Goal: Check status: Check status

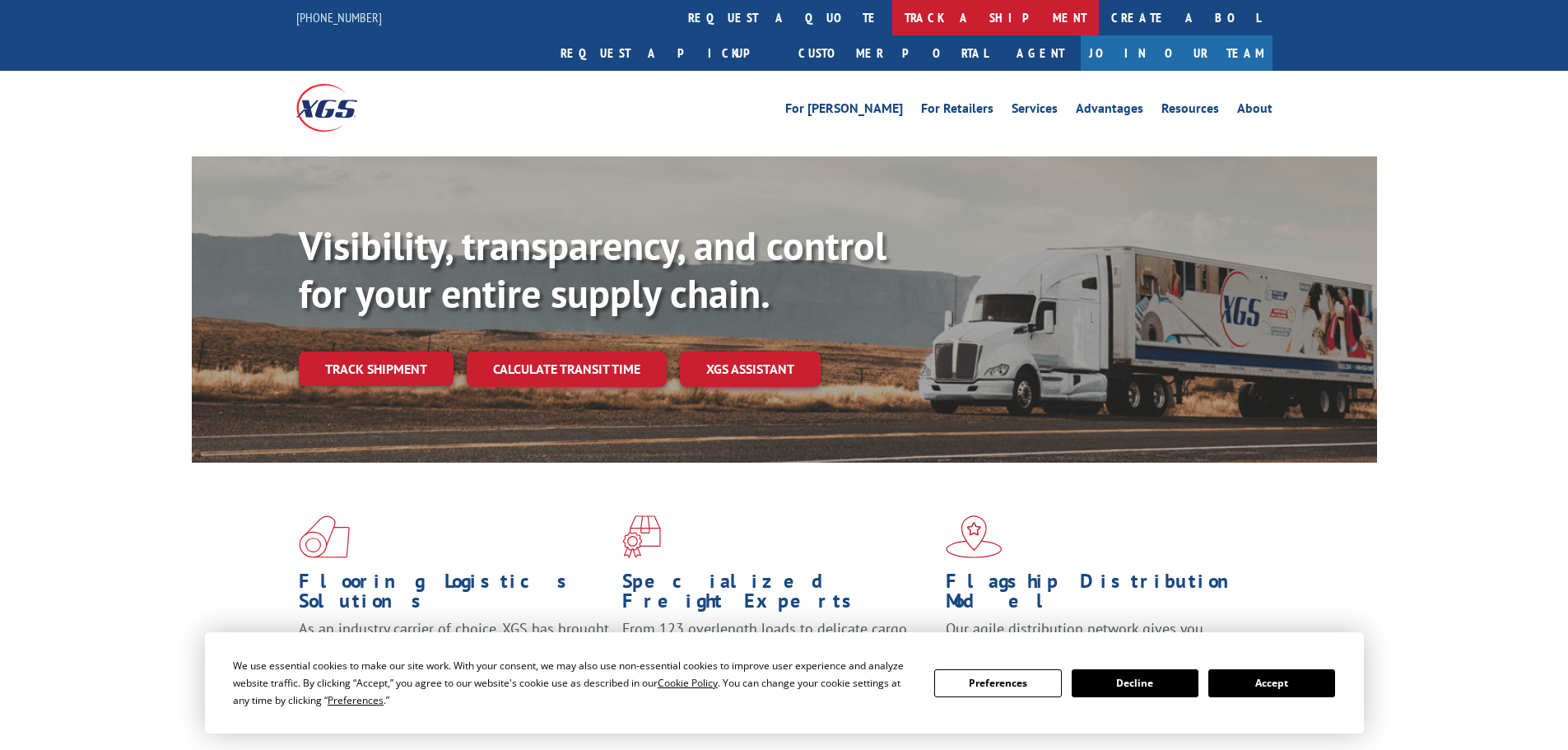
click at [893, 12] on link "track a shipment" at bounding box center [996, 18] width 207 height 36
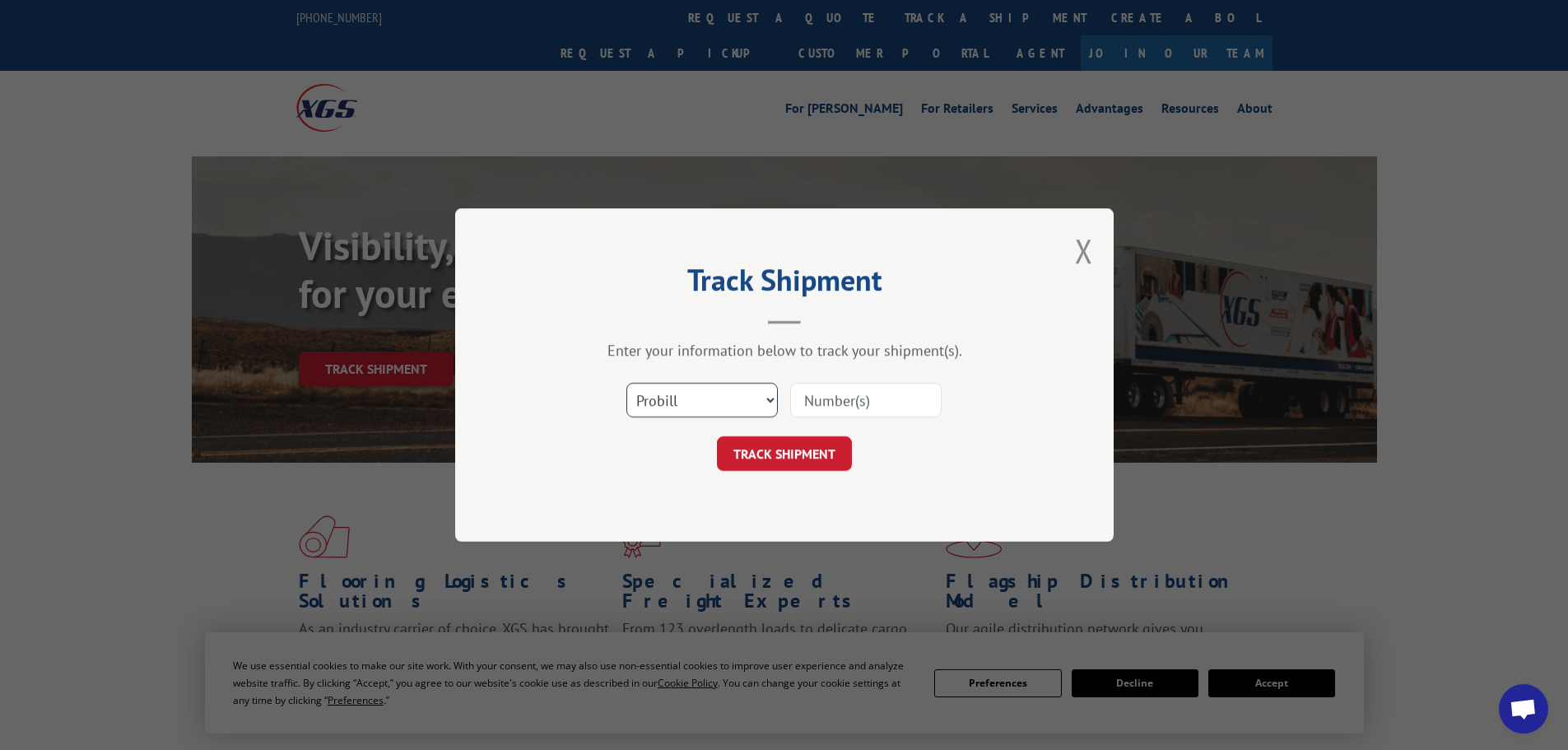
click at [728, 408] on select "Select category... Probill BOL PO" at bounding box center [702, 400] width 151 height 35
select select "po"
click at [626, 383] on select "Select category... Probill BOL PO" at bounding box center [702, 400] width 151 height 35
click at [805, 399] on input at bounding box center [866, 400] width 151 height 35
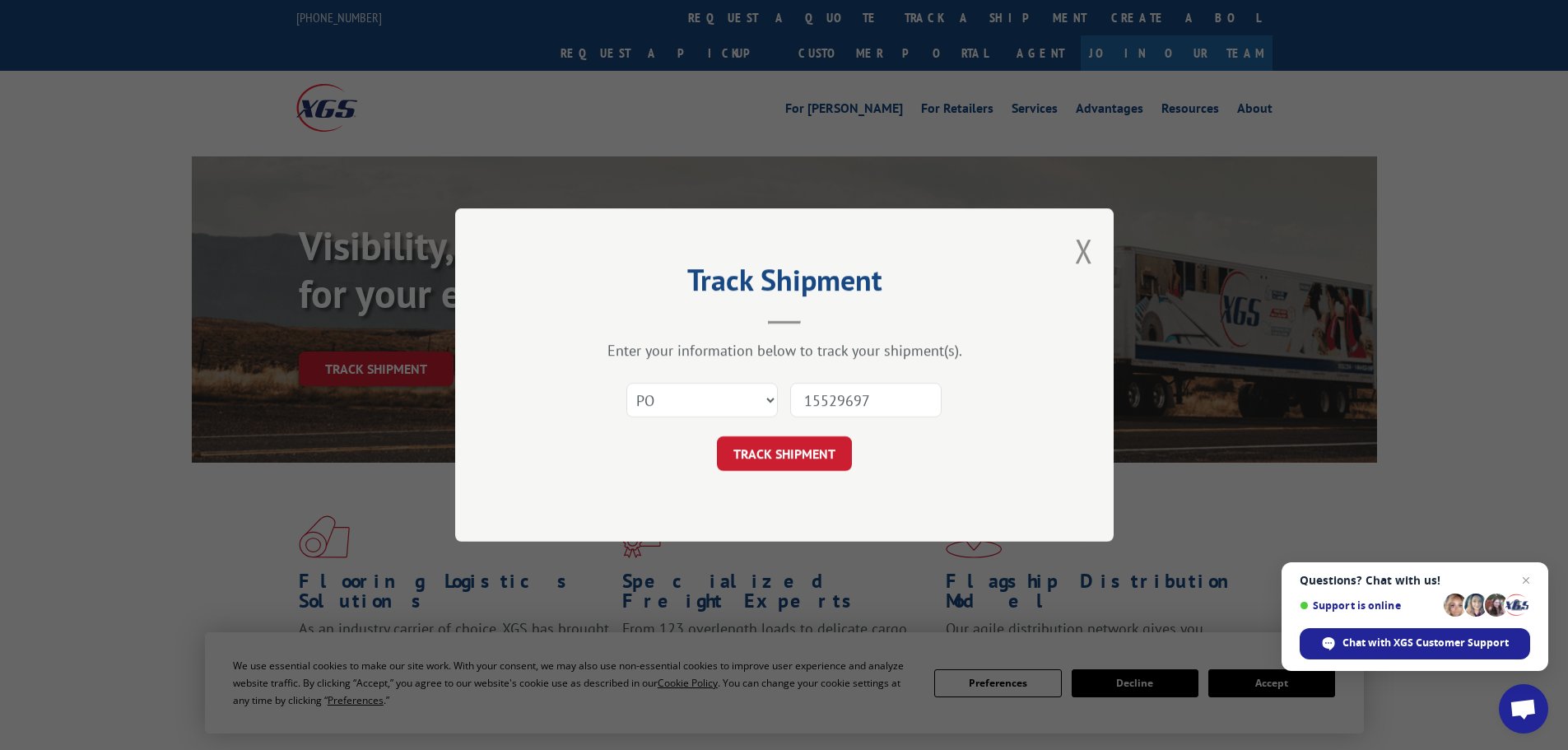
type input "15529697"
click at [717, 436] on button "TRACK SHIPMENT" at bounding box center [785, 453] width 135 height 35
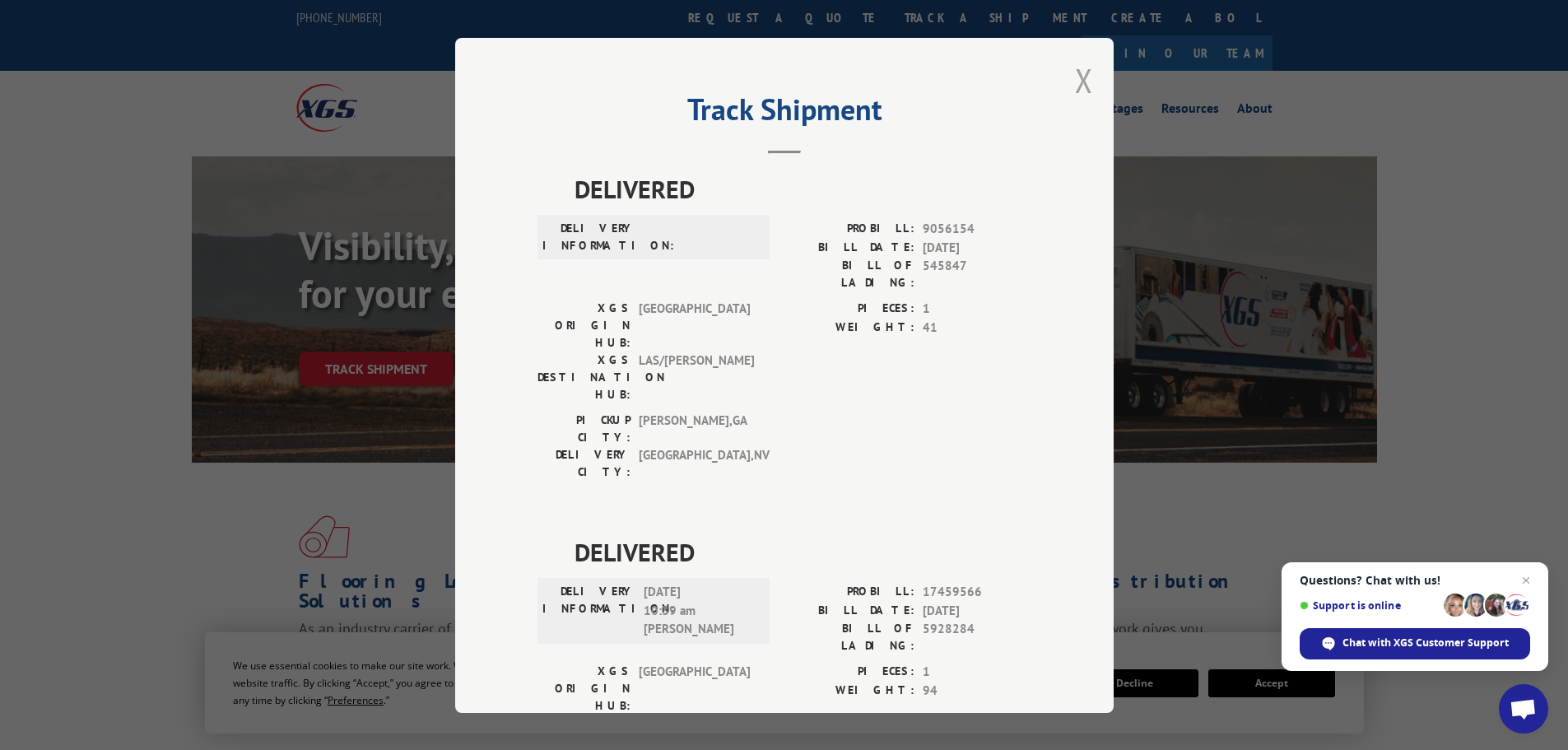
click at [1076, 85] on button "Close modal" at bounding box center [1084, 80] width 18 height 44
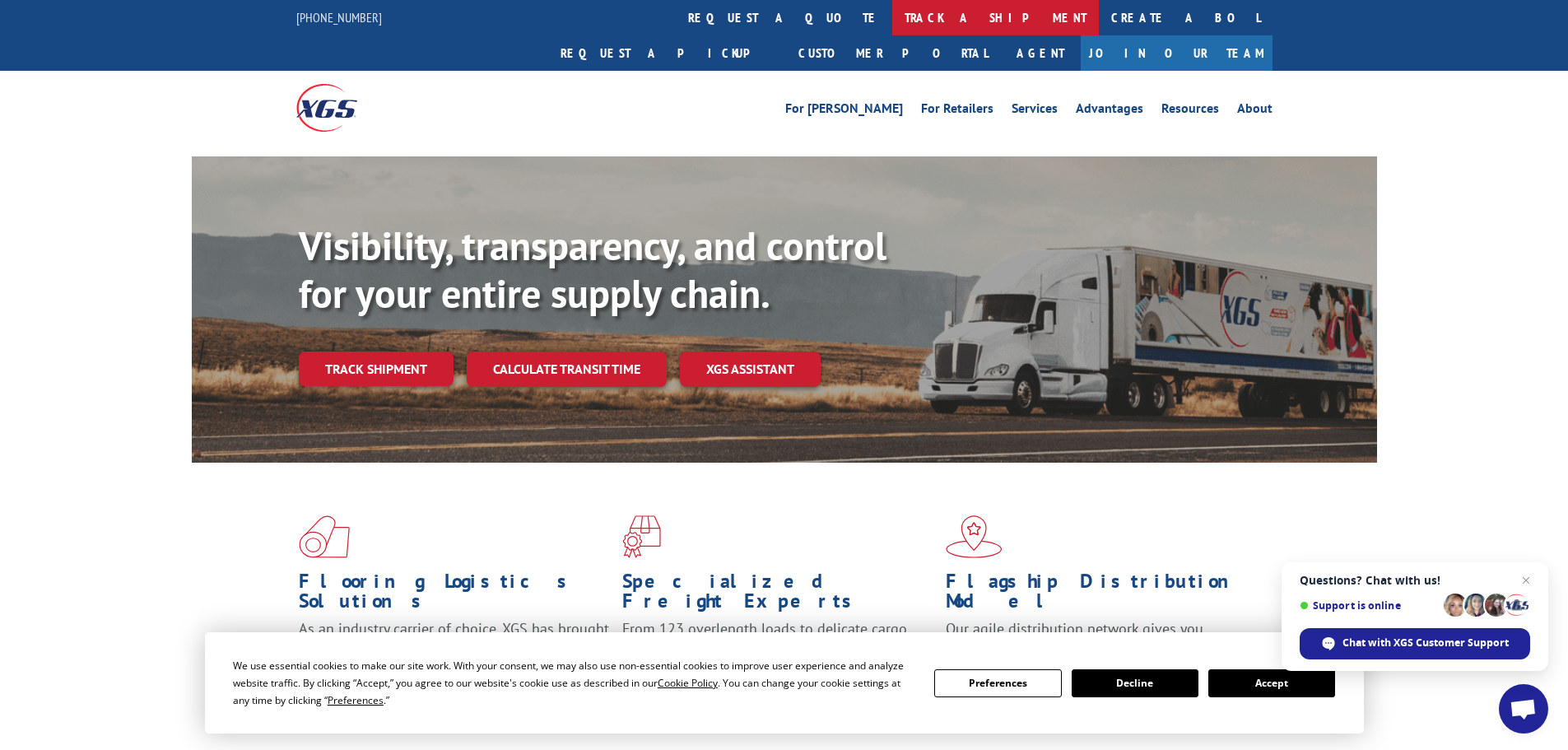
click at [893, 13] on link "track a shipment" at bounding box center [996, 18] width 207 height 36
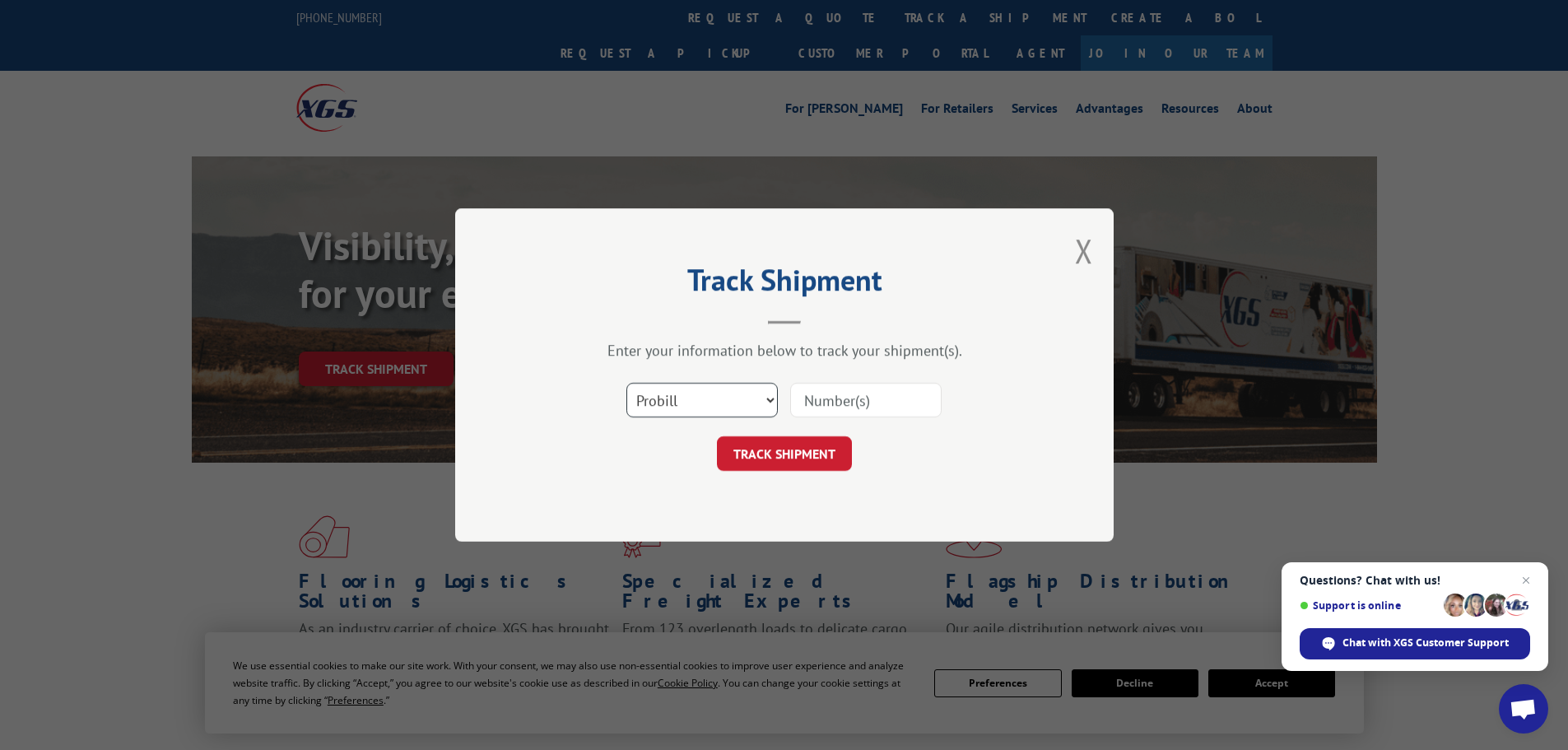
click at [693, 400] on select "Select category... Probill BOL PO" at bounding box center [702, 400] width 151 height 35
select select "po"
click at [626, 383] on select "Select category... Probill BOL PO" at bounding box center [702, 400] width 151 height 35
click at [822, 399] on input at bounding box center [866, 400] width 151 height 35
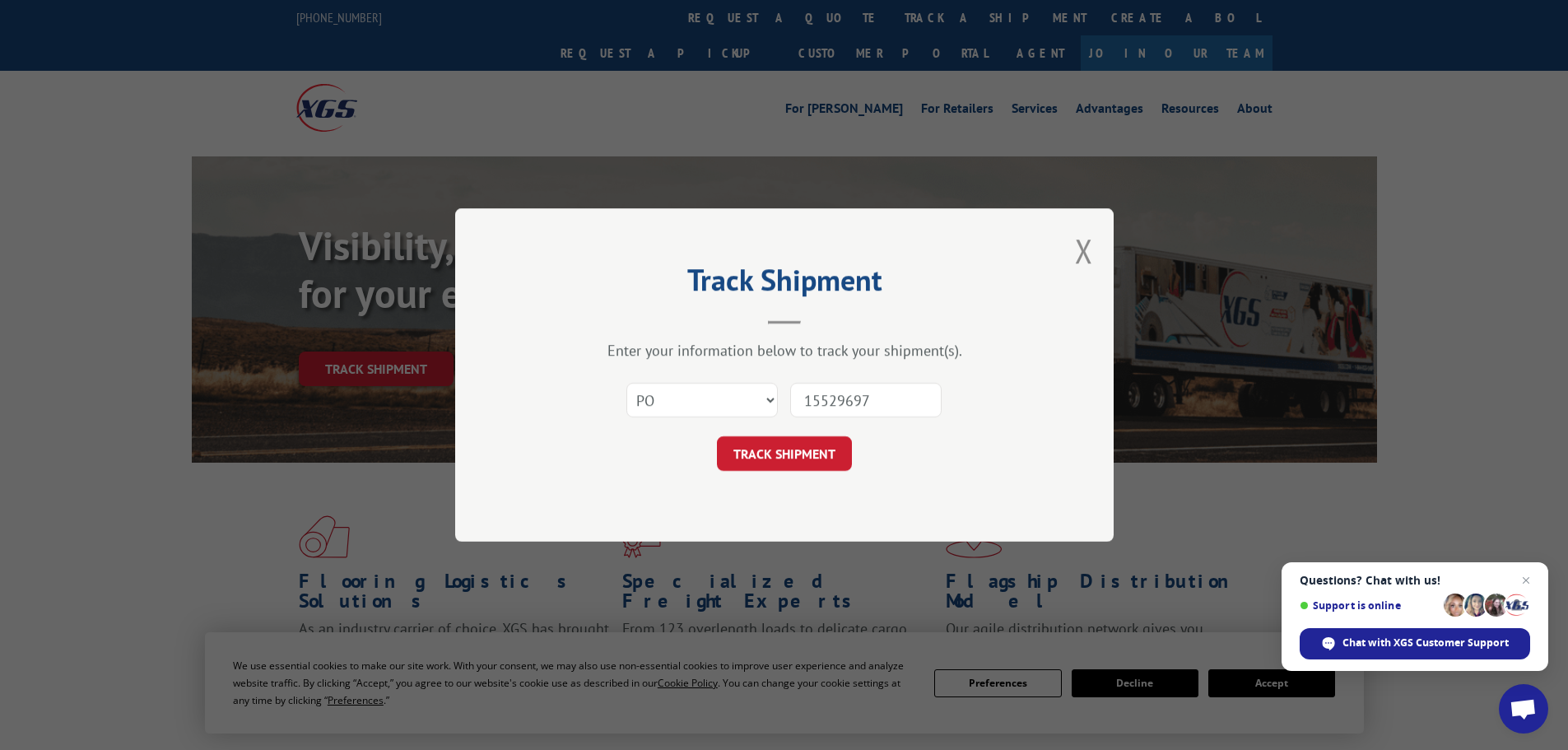
type input "15529697"
click at [717, 436] on button "TRACK SHIPMENT" at bounding box center [785, 453] width 135 height 35
